Goal: Task Accomplishment & Management: Manage account settings

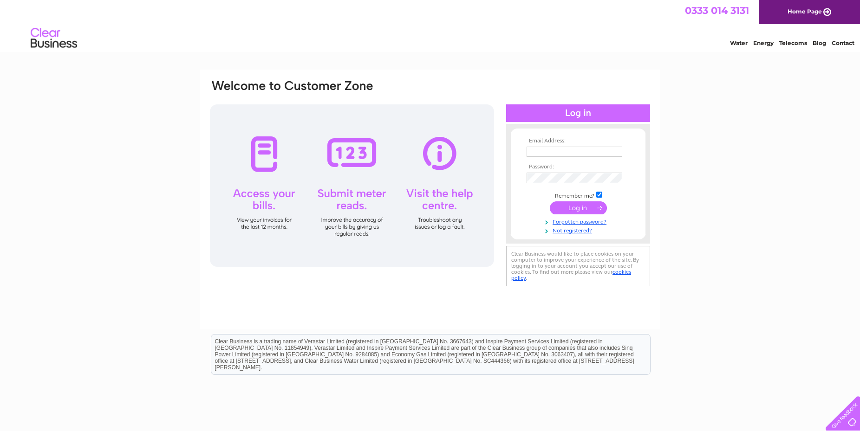
click at [539, 154] on input "text" at bounding box center [575, 152] width 96 height 10
type input "pwcolchester@outlook.com"
click at [585, 207] on input "submit" at bounding box center [578, 208] width 57 height 13
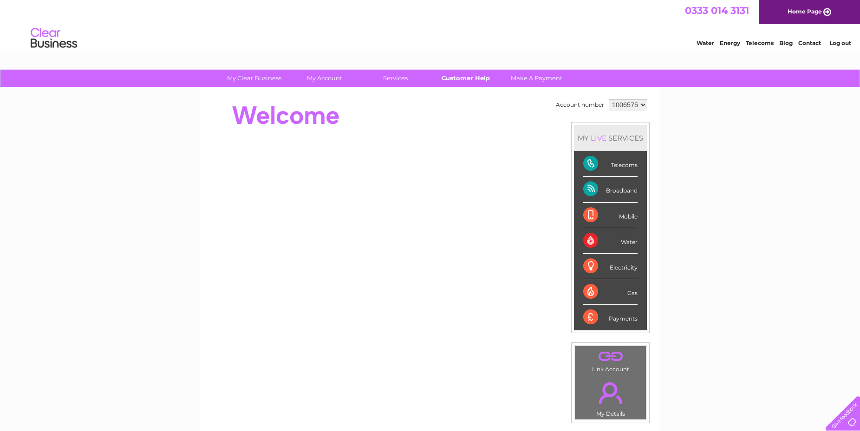
click at [463, 78] on link "Customer Help" at bounding box center [466, 78] width 77 height 17
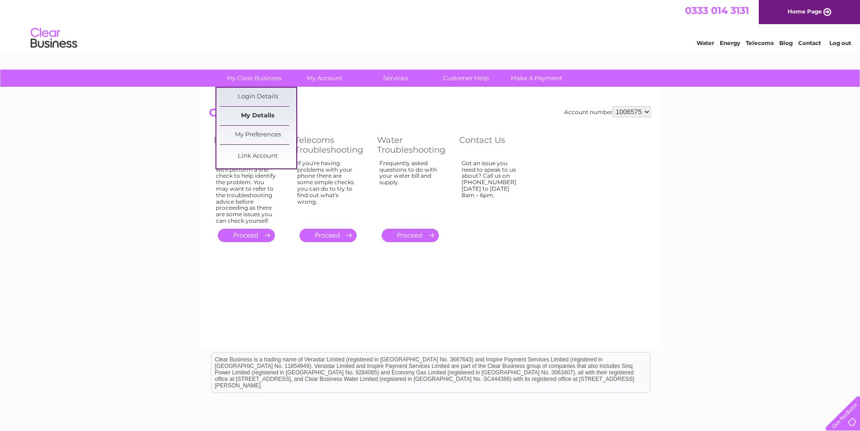
click at [255, 115] on link "My Details" at bounding box center [258, 116] width 77 height 19
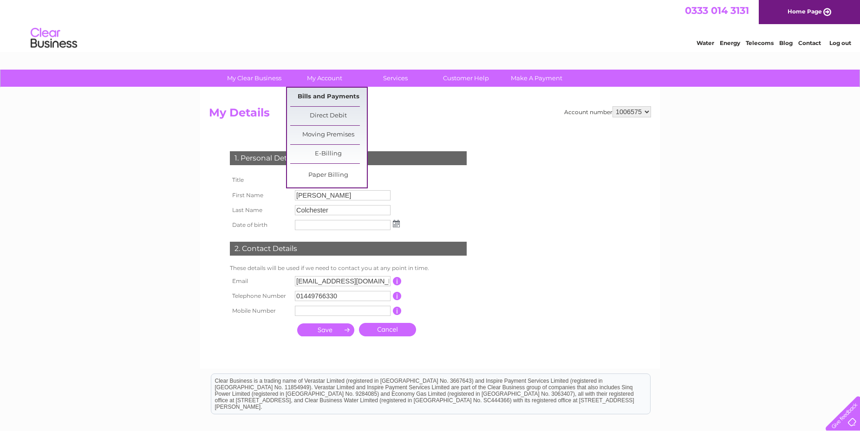
click at [326, 98] on link "Bills and Payments" at bounding box center [328, 97] width 77 height 19
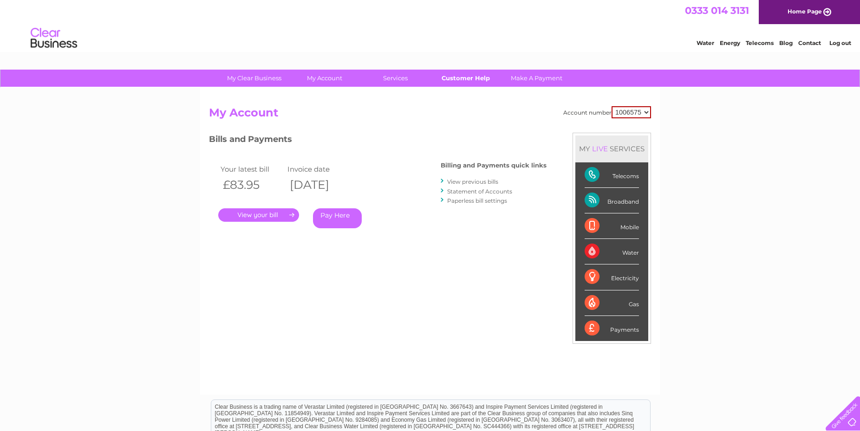
click at [463, 75] on link "Customer Help" at bounding box center [466, 78] width 77 height 17
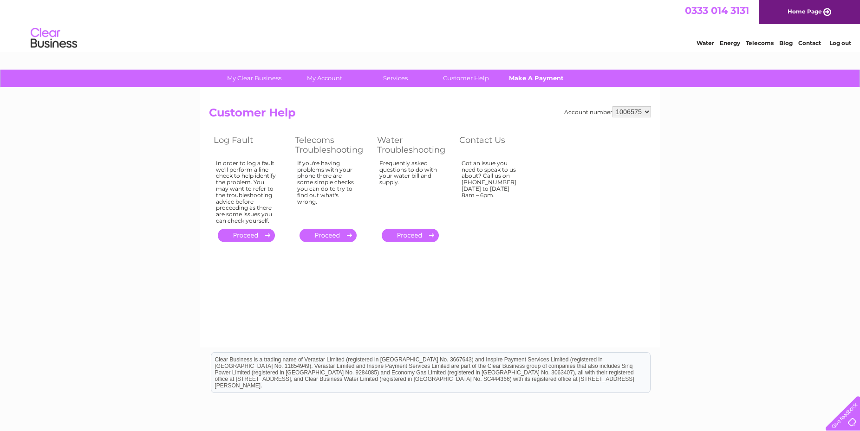
click at [533, 74] on link "Make A Payment" at bounding box center [536, 78] width 77 height 17
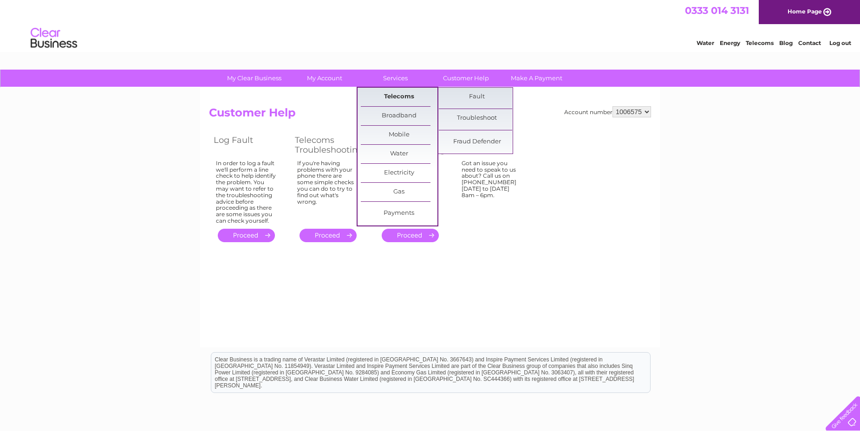
click at [395, 94] on link "Telecoms" at bounding box center [399, 97] width 77 height 19
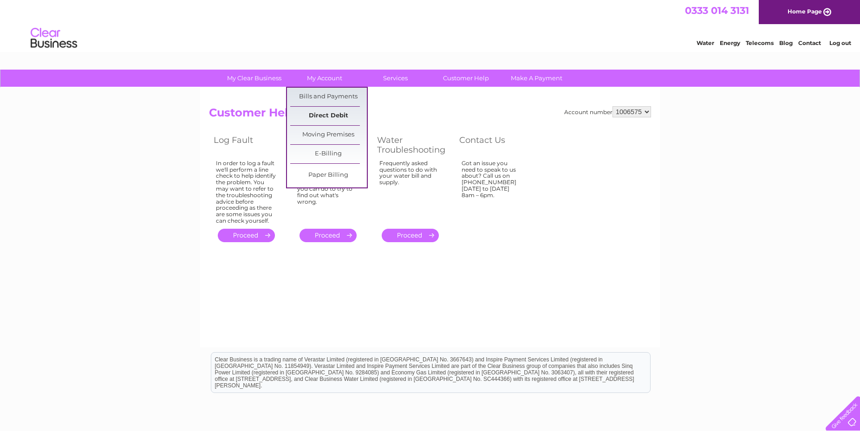
click at [327, 111] on link "Direct Debit" at bounding box center [328, 116] width 77 height 19
click at [326, 113] on link "Direct Debit" at bounding box center [328, 116] width 77 height 19
click at [325, 116] on link "Direct Debit" at bounding box center [328, 116] width 77 height 19
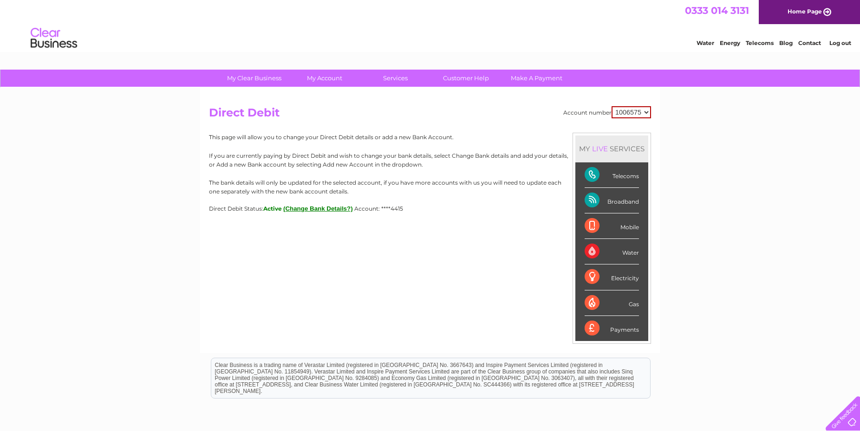
click at [809, 45] on link "Contact" at bounding box center [809, 42] width 23 height 7
